Goal: Task Accomplishment & Management: Complete application form

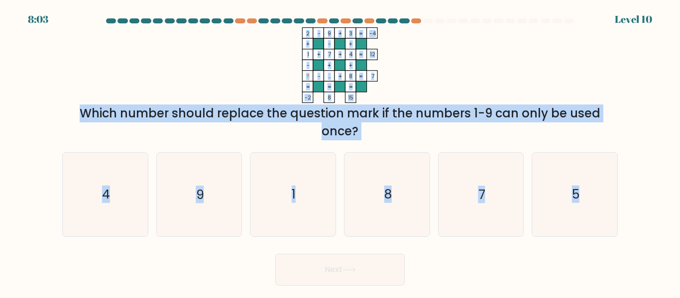
drag, startPoint x: 301, startPoint y: 29, endPoint x: 627, endPoint y: 210, distance: 372.9
click at [627, 210] on form at bounding box center [340, 151] width 680 height 267
copy form "2 - 9 + 3 -4 + - + 1 + 7 + 4 12 - + + ? - ... + 8 = 7 = = = = -2 8 15 = Which n…"
click at [565, 200] on icon "5" at bounding box center [574, 194] width 83 height 83
click at [341, 152] on input "f. 5" at bounding box center [340, 150] width 0 height 2
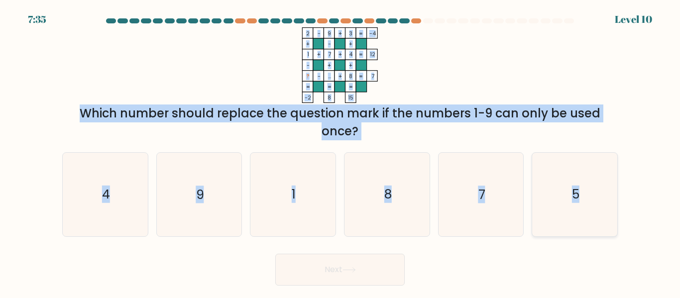
radio input "true"
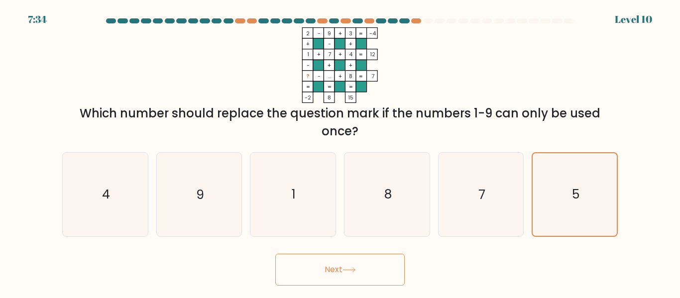
click at [381, 275] on button "Next" at bounding box center [339, 270] width 129 height 32
click at [359, 267] on button "Next" at bounding box center [339, 270] width 129 height 32
click at [347, 276] on button "Next" at bounding box center [339, 270] width 129 height 32
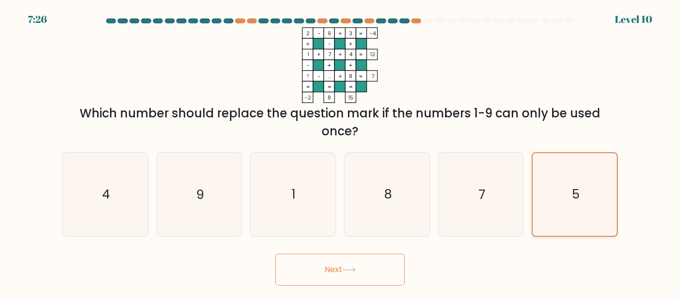
click at [583, 183] on icon "5" at bounding box center [575, 194] width 82 height 82
click at [341, 152] on input "f. 5" at bounding box center [340, 150] width 0 height 2
click at [322, 272] on button "Next" at bounding box center [339, 270] width 129 height 32
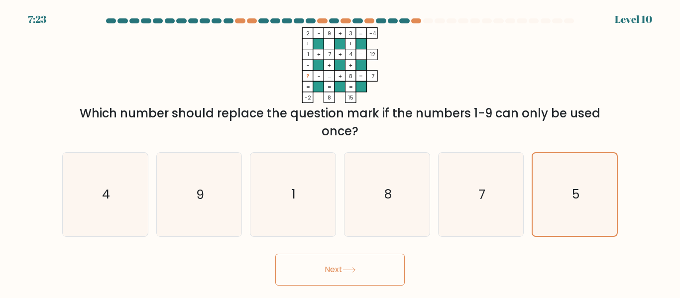
click at [333, 276] on button "Next" at bounding box center [339, 270] width 129 height 32
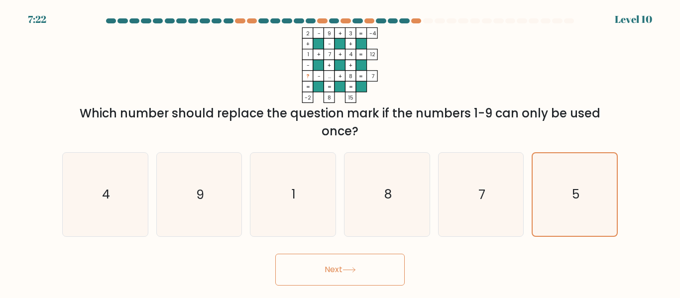
click at [333, 276] on button "Next" at bounding box center [339, 270] width 129 height 32
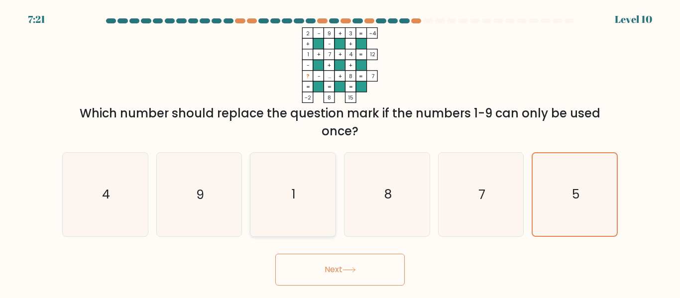
click at [291, 210] on icon "1" at bounding box center [292, 194] width 83 height 83
click at [340, 152] on input "c. 1" at bounding box center [340, 150] width 0 height 2
radio input "true"
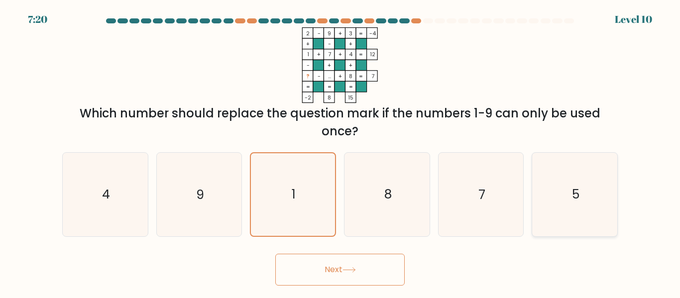
click at [583, 200] on icon "5" at bounding box center [574, 194] width 83 height 83
click at [341, 152] on input "f. 5" at bounding box center [340, 150] width 0 height 2
radio input "true"
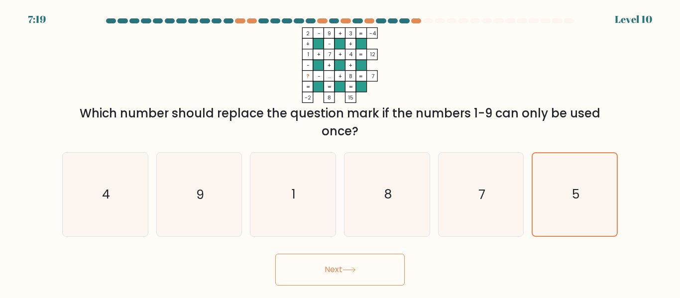
click at [334, 263] on button "Next" at bounding box center [339, 270] width 129 height 32
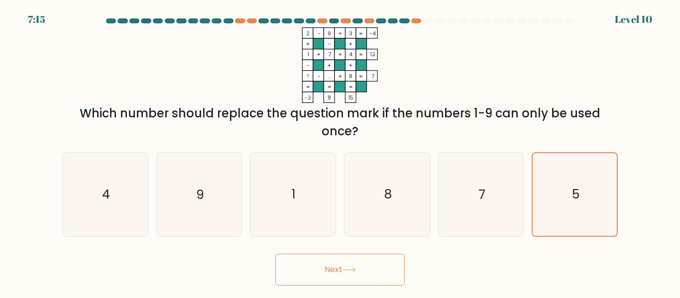
click at [334, 263] on button "Next" at bounding box center [339, 270] width 129 height 32
